Goal: Register for event/course

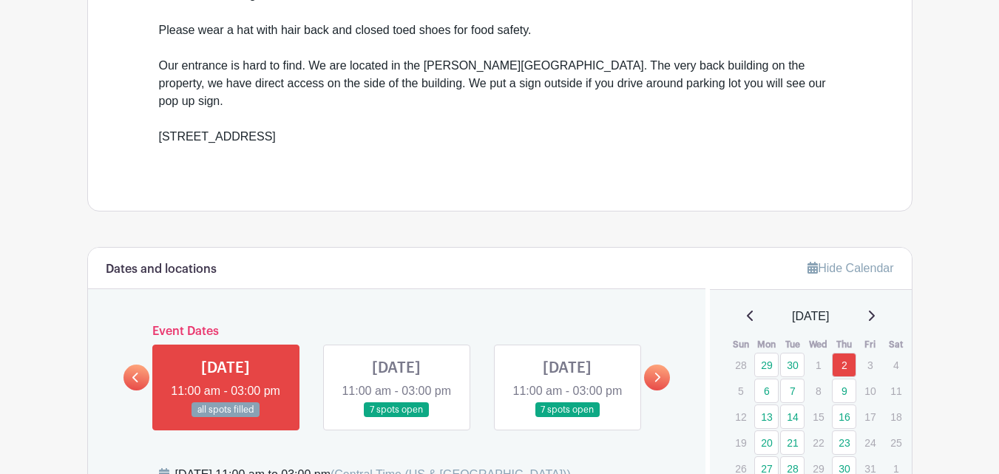
scroll to position [665, 0]
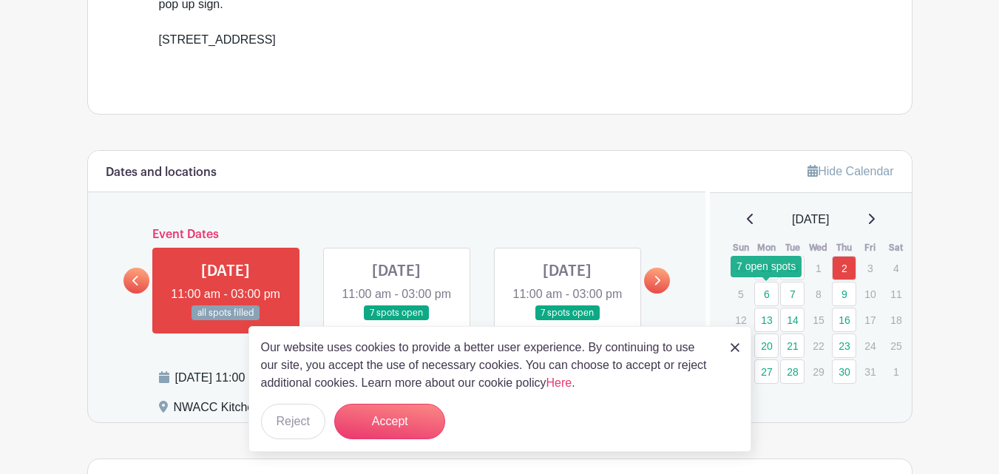
click at [763, 296] on link "6" at bounding box center [766, 294] width 24 height 24
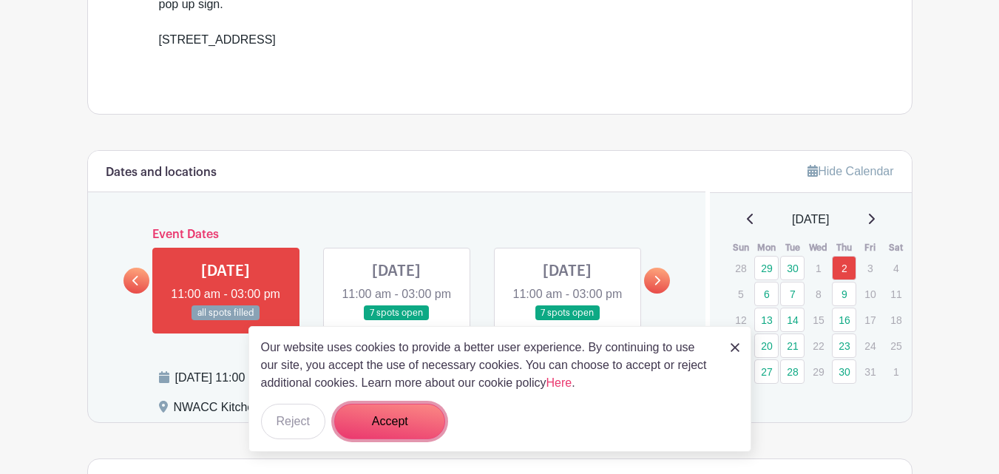
drag, startPoint x: 390, startPoint y: 419, endPoint x: 503, endPoint y: 404, distance: 114.1
click at [391, 419] on button "Accept" at bounding box center [389, 421] width 111 height 35
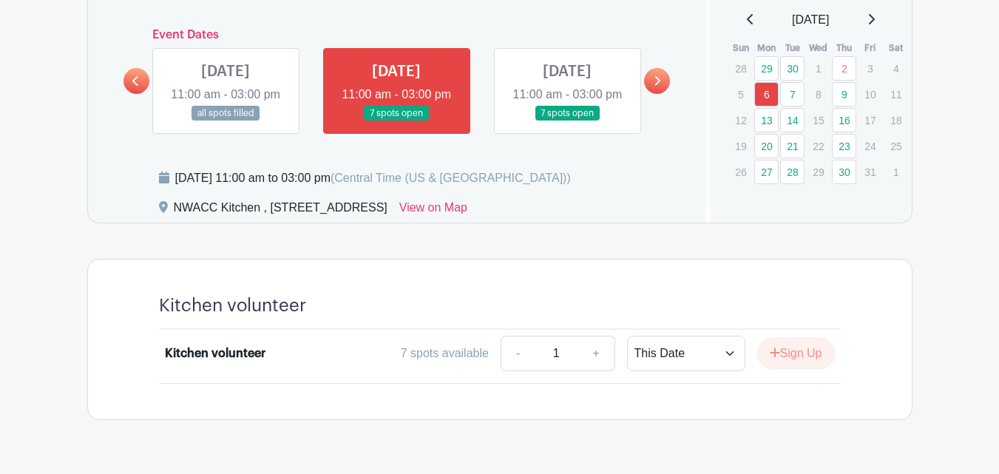
scroll to position [887, 0]
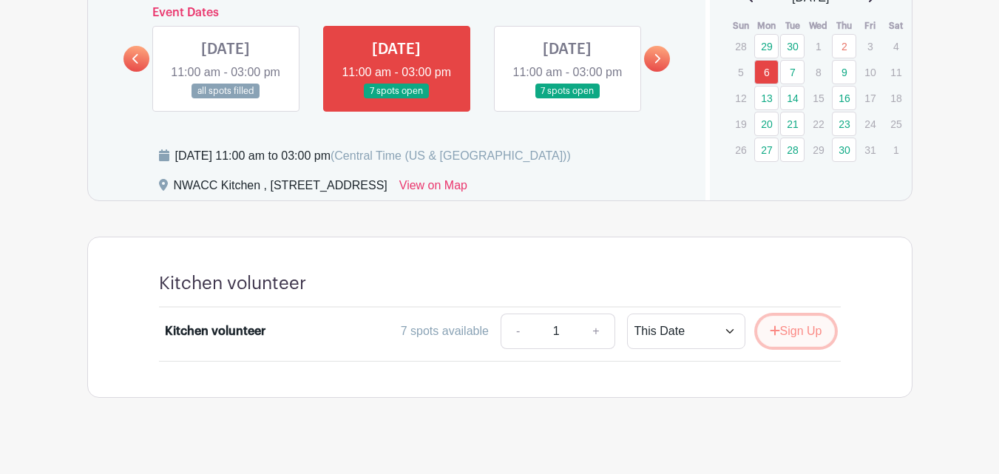
click at [796, 347] on button "Sign Up" at bounding box center [796, 331] width 78 height 31
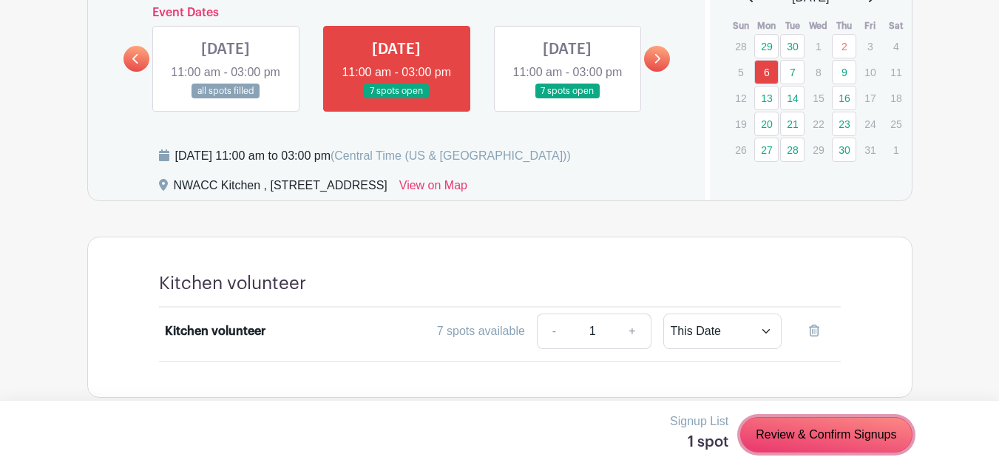
click at [818, 441] on link "Review & Confirm Signups" at bounding box center [826, 434] width 172 height 35
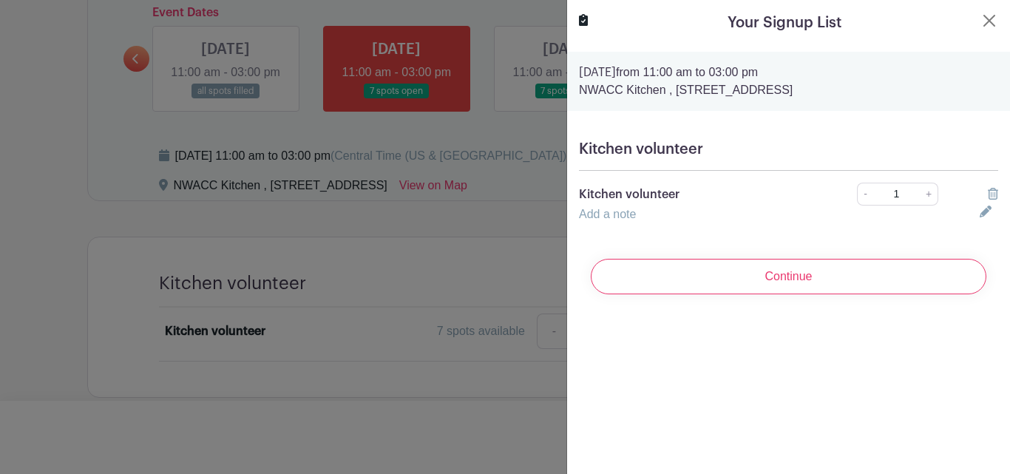
click at [806, 279] on input "Continue" at bounding box center [789, 276] width 396 height 35
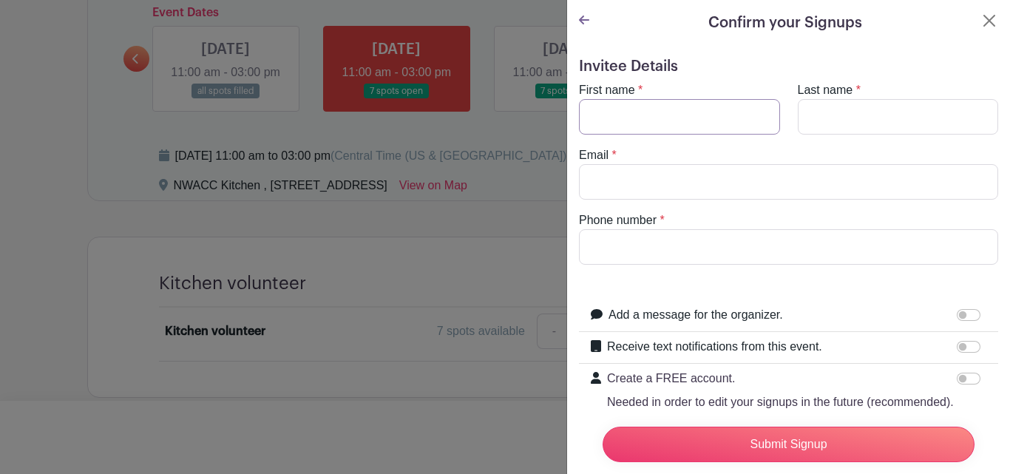
click at [656, 110] on input "First name" at bounding box center [679, 116] width 201 height 35
type input "[PERSON_NAME]"
type input "Begin"
type input "[EMAIL_ADDRESS][DOMAIN_NAME]"
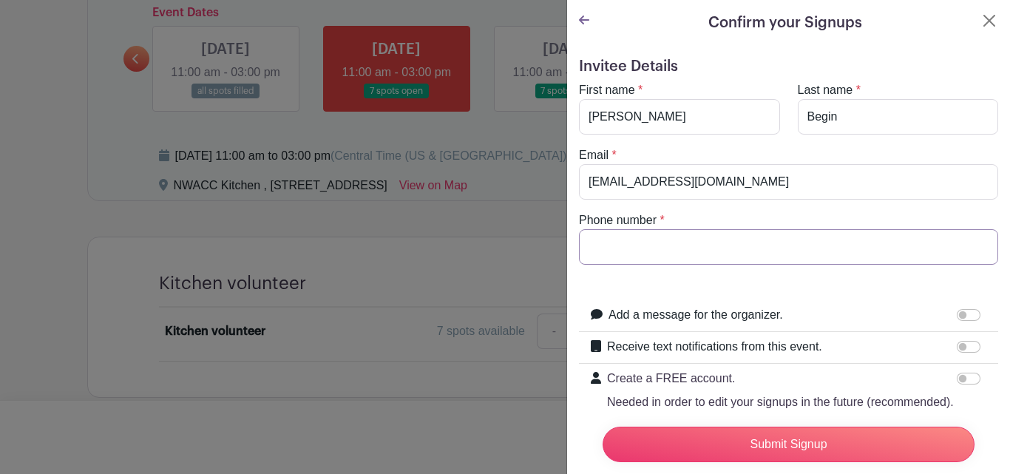
type input "6024480348"
click at [804, 437] on input "Submit Signup" at bounding box center [789, 444] width 372 height 35
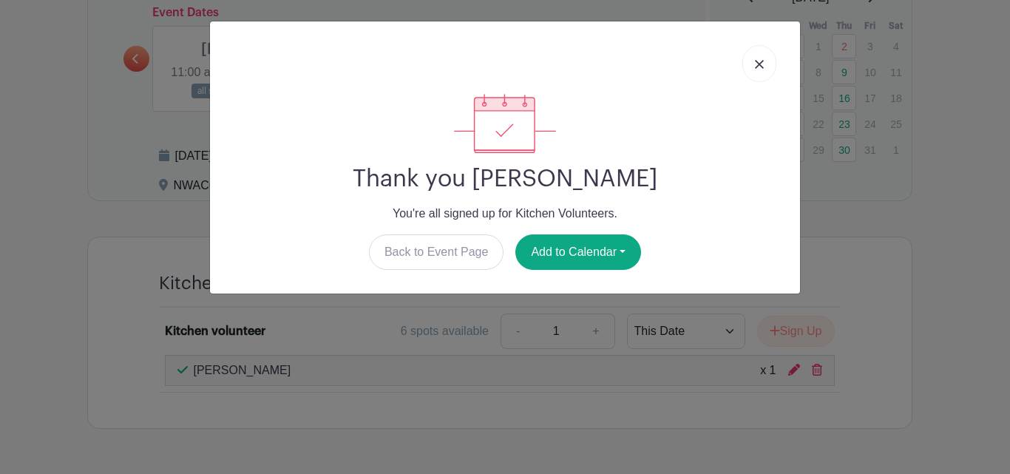
click at [762, 67] on img at bounding box center [759, 64] width 9 height 9
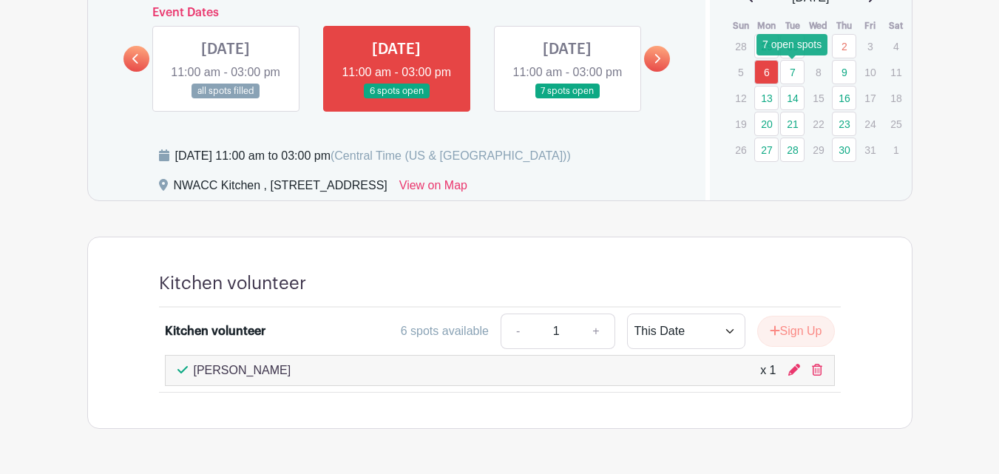
click at [789, 72] on link "7" at bounding box center [792, 72] width 24 height 24
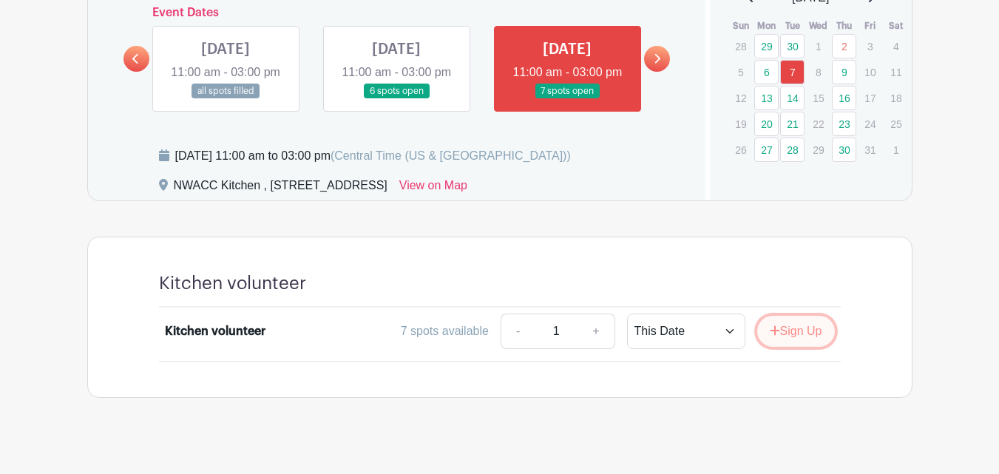
click at [781, 347] on button "Sign Up" at bounding box center [796, 331] width 78 height 31
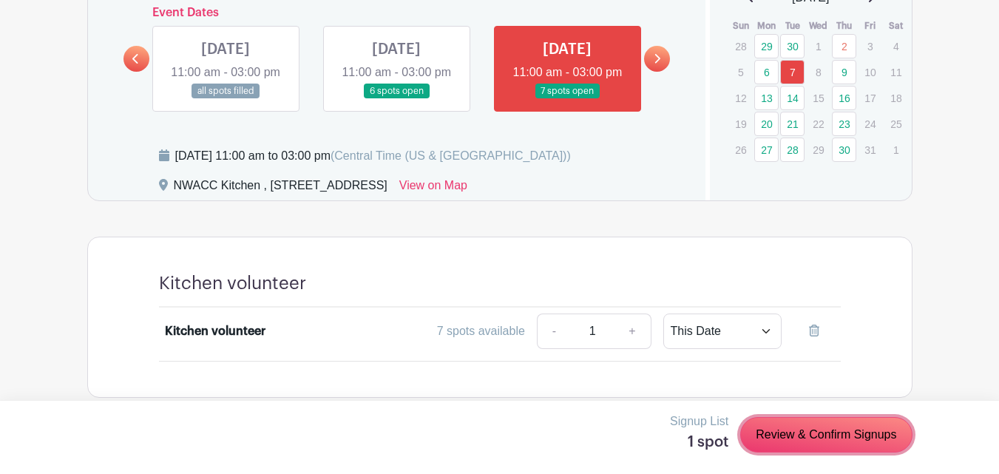
click at [808, 434] on link "Review & Confirm Signups" at bounding box center [826, 434] width 172 height 35
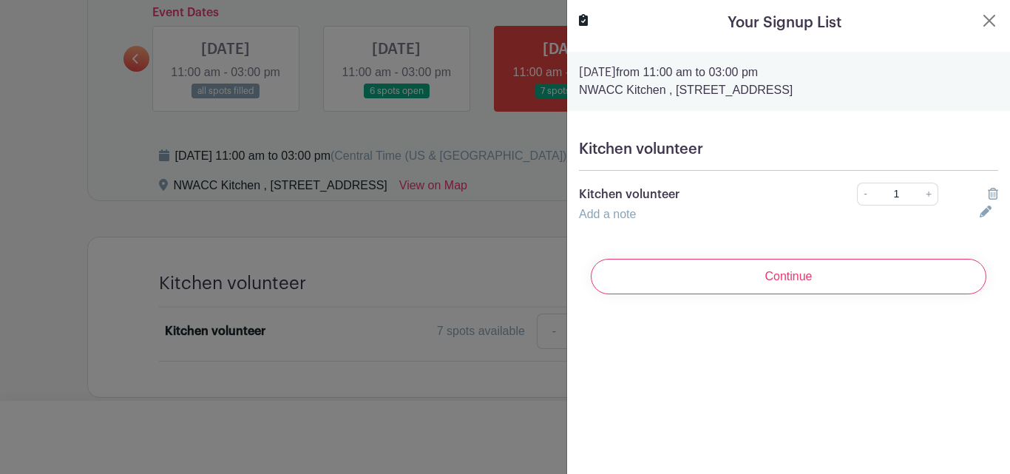
click at [777, 284] on input "Continue" at bounding box center [789, 276] width 396 height 35
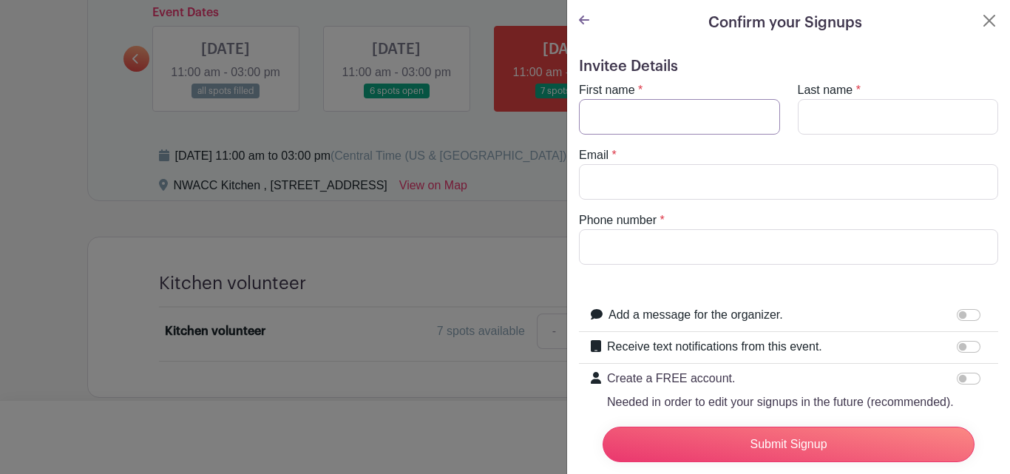
click at [609, 109] on input "First name" at bounding box center [679, 116] width 201 height 35
type input "[PERSON_NAME]"
type input "Begin"
type input "[EMAIL_ADDRESS][DOMAIN_NAME]"
type input "6024480348"
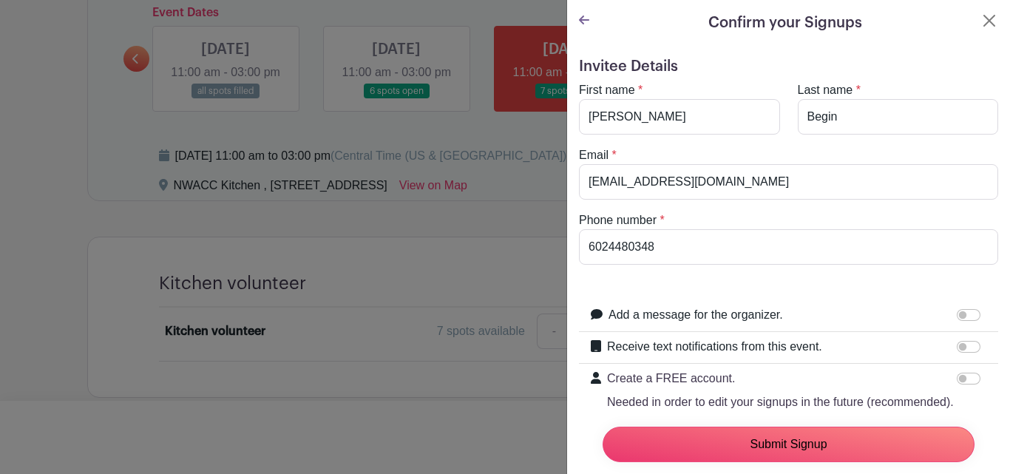
click at [809, 436] on input "Submit Signup" at bounding box center [789, 444] width 372 height 35
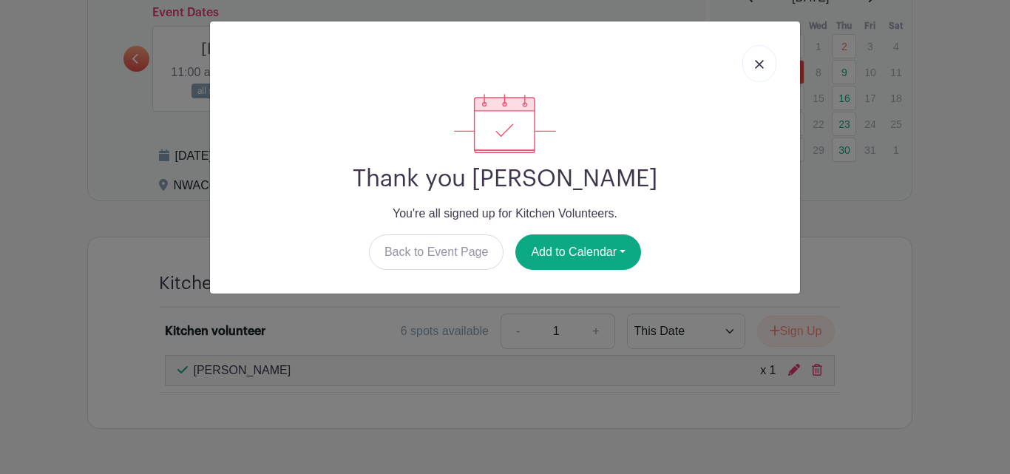
click at [764, 63] on link at bounding box center [759, 63] width 34 height 37
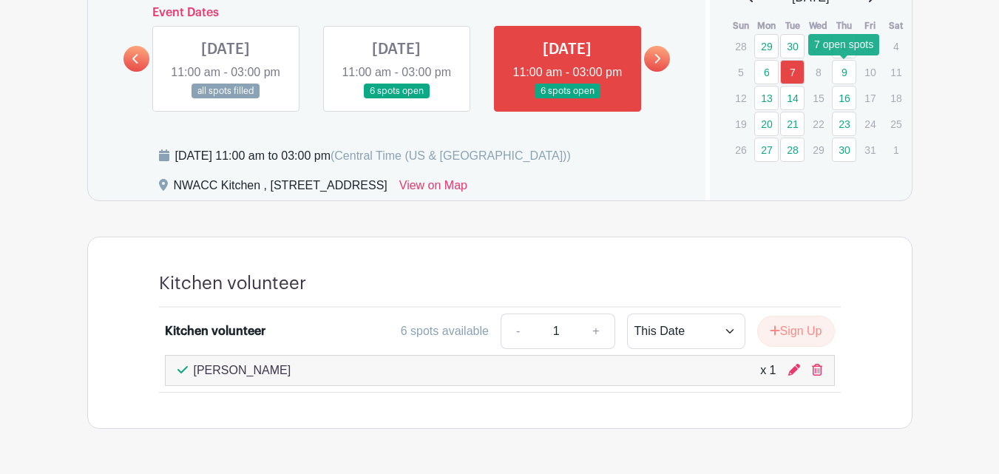
click at [838, 71] on link "9" at bounding box center [844, 72] width 24 height 24
click at [842, 71] on link "9" at bounding box center [844, 72] width 24 height 24
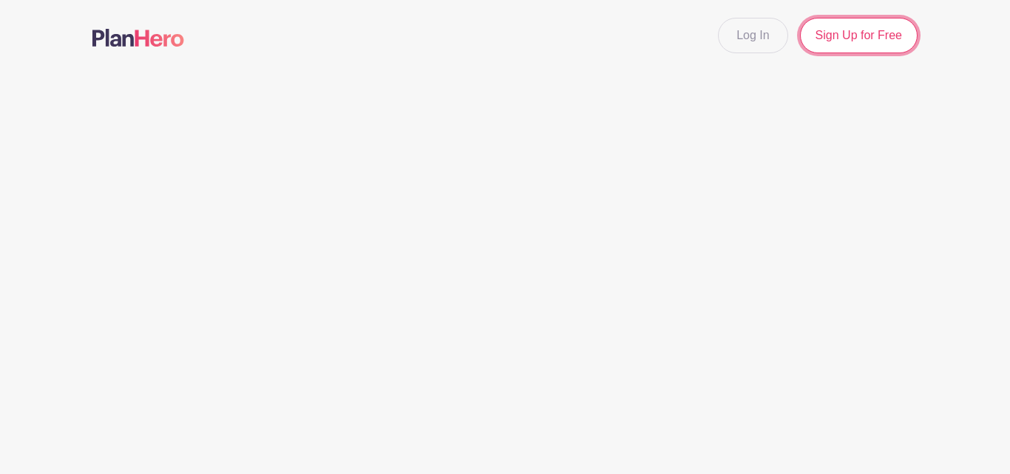
click at [834, 41] on link "Sign Up for Free" at bounding box center [859, 35] width 118 height 35
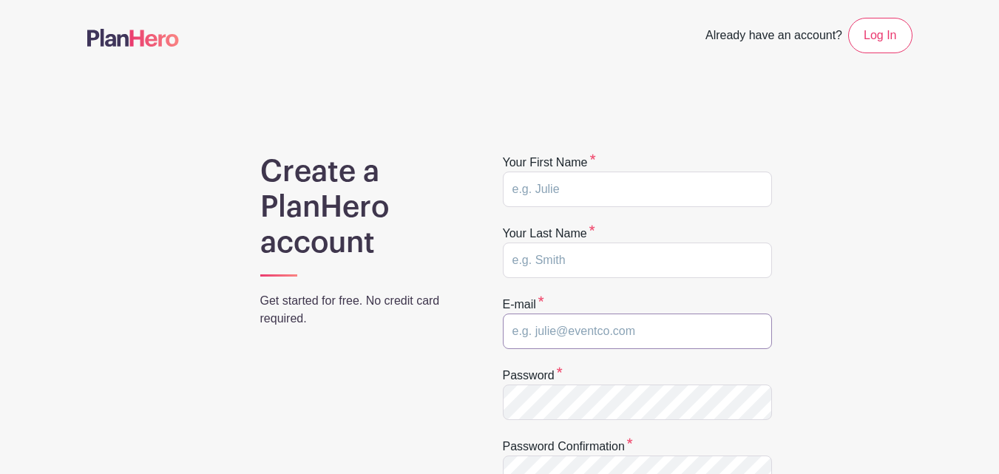
type input "[EMAIL_ADDRESS][DOMAIN_NAME]"
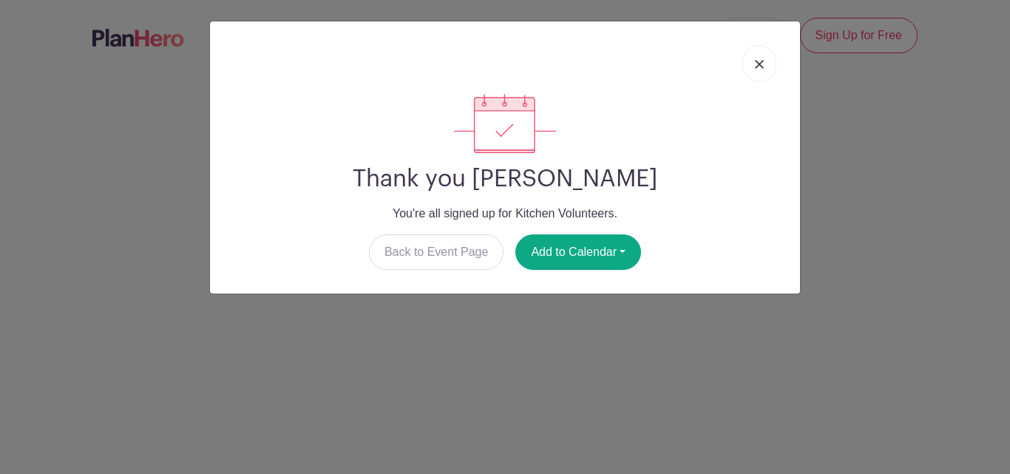
click at [715, 122] on div at bounding box center [505, 123] width 566 height 59
click at [761, 60] on img at bounding box center [759, 64] width 9 height 9
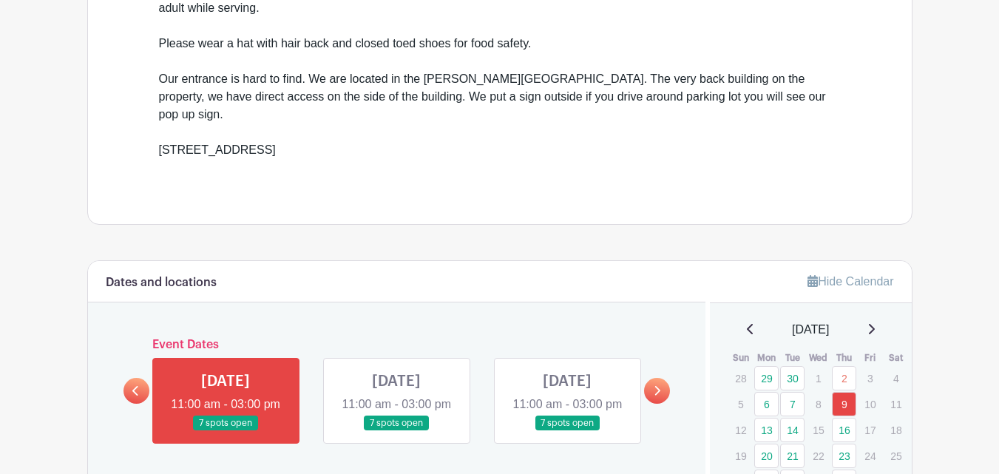
scroll to position [665, 0]
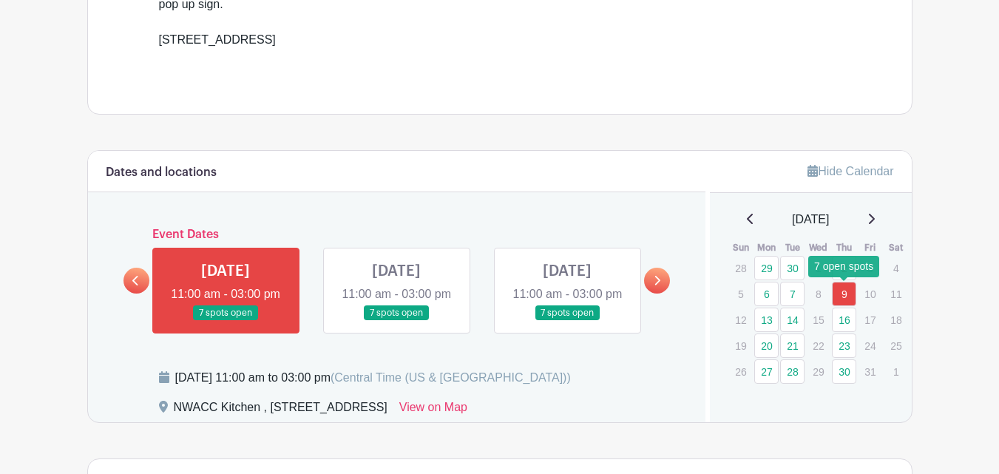
click at [843, 291] on link "9" at bounding box center [844, 294] width 24 height 24
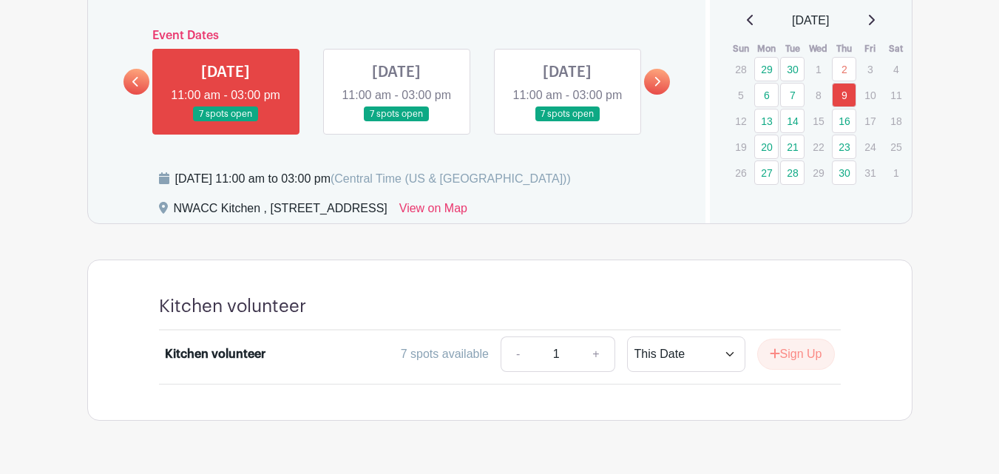
scroll to position [926, 0]
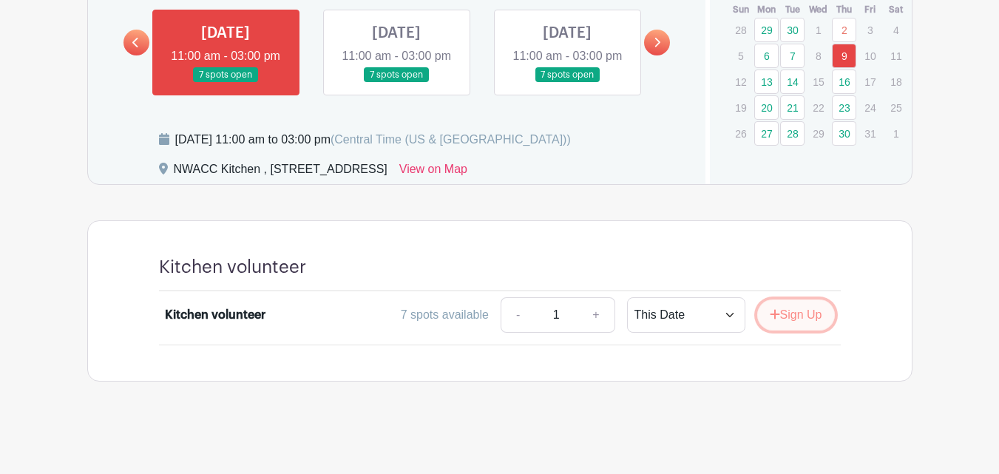
click at [790, 315] on button "Sign Up" at bounding box center [796, 314] width 78 height 31
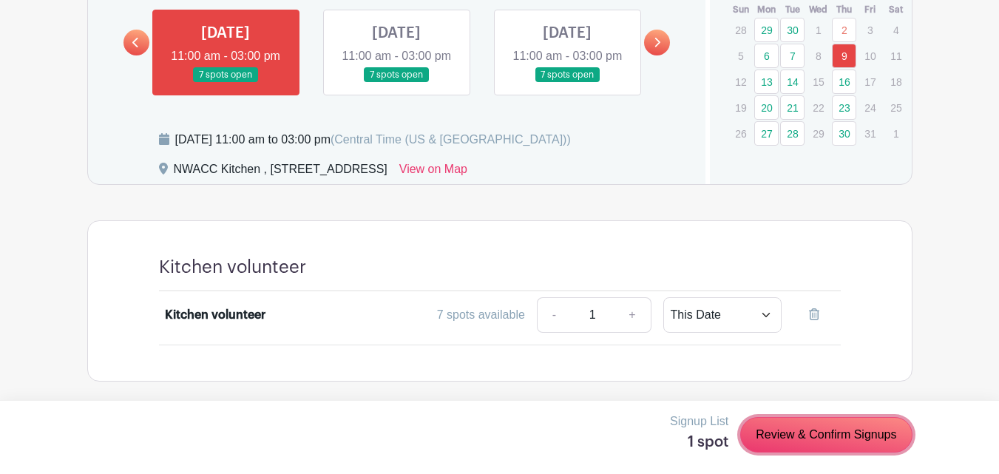
click at [818, 439] on link "Review & Confirm Signups" at bounding box center [826, 434] width 172 height 35
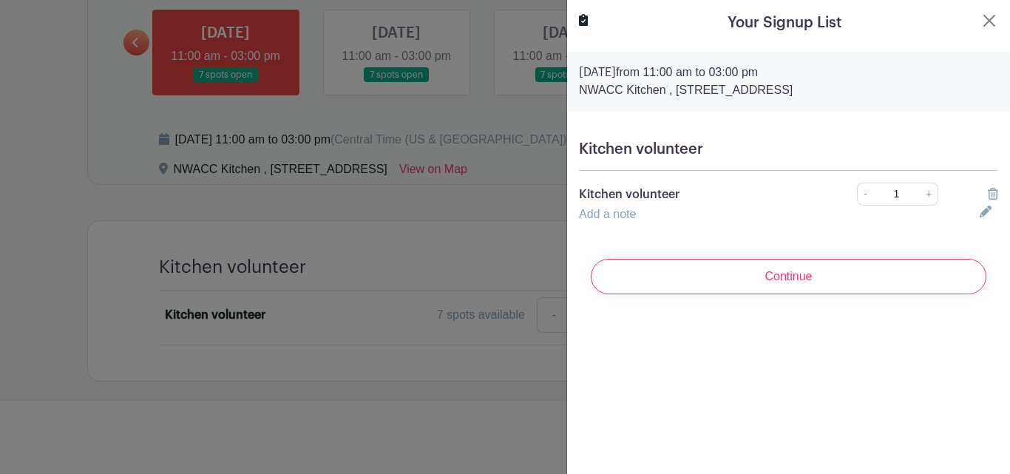
click at [778, 277] on input "Continue" at bounding box center [789, 276] width 396 height 35
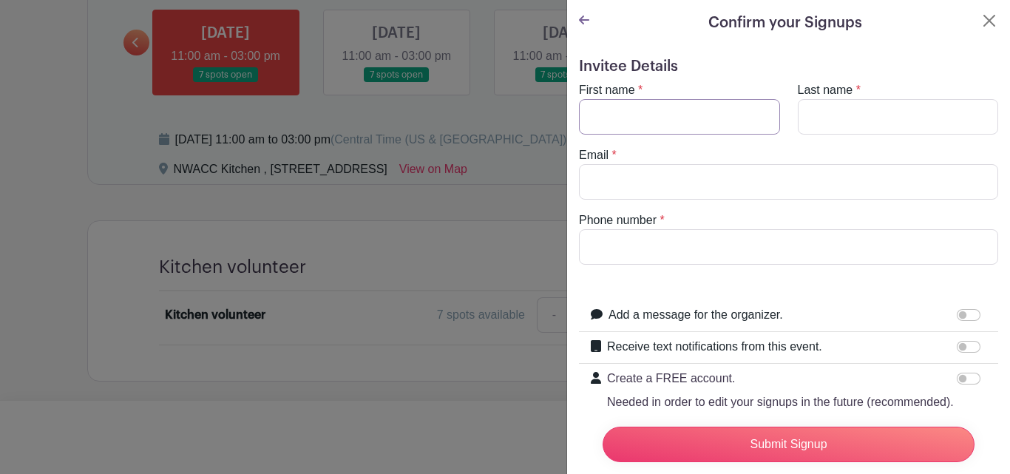
click at [679, 110] on input "First name" at bounding box center [679, 116] width 201 height 35
type input "[PERSON_NAME]"
type input "Begin"
type input "[EMAIL_ADDRESS][DOMAIN_NAME]"
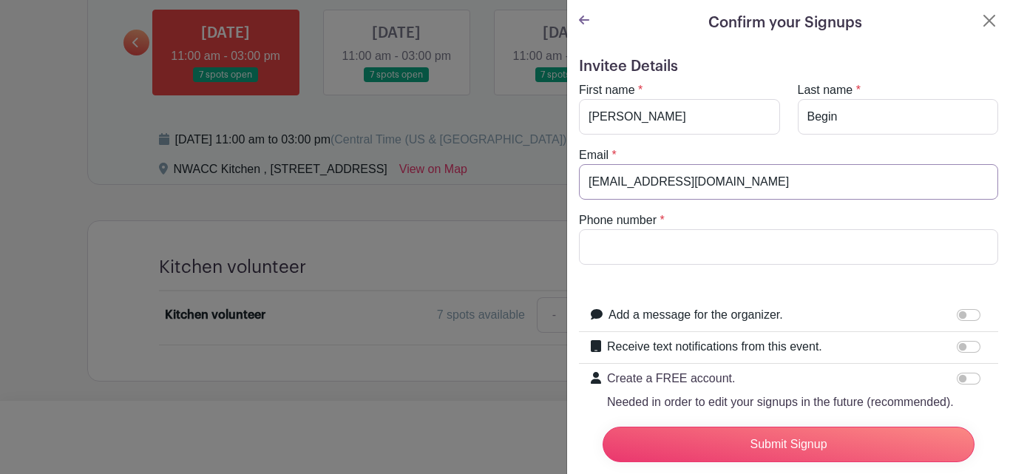
type input "6024480348"
click at [813, 435] on input "Submit Signup" at bounding box center [789, 444] width 372 height 35
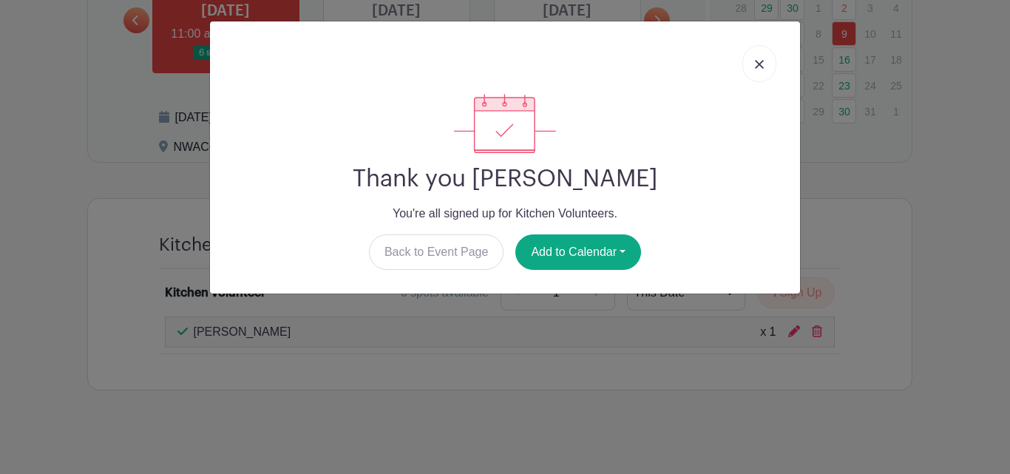
click at [760, 61] on img at bounding box center [759, 64] width 9 height 9
